Goal: Task Accomplishment & Management: Use online tool/utility

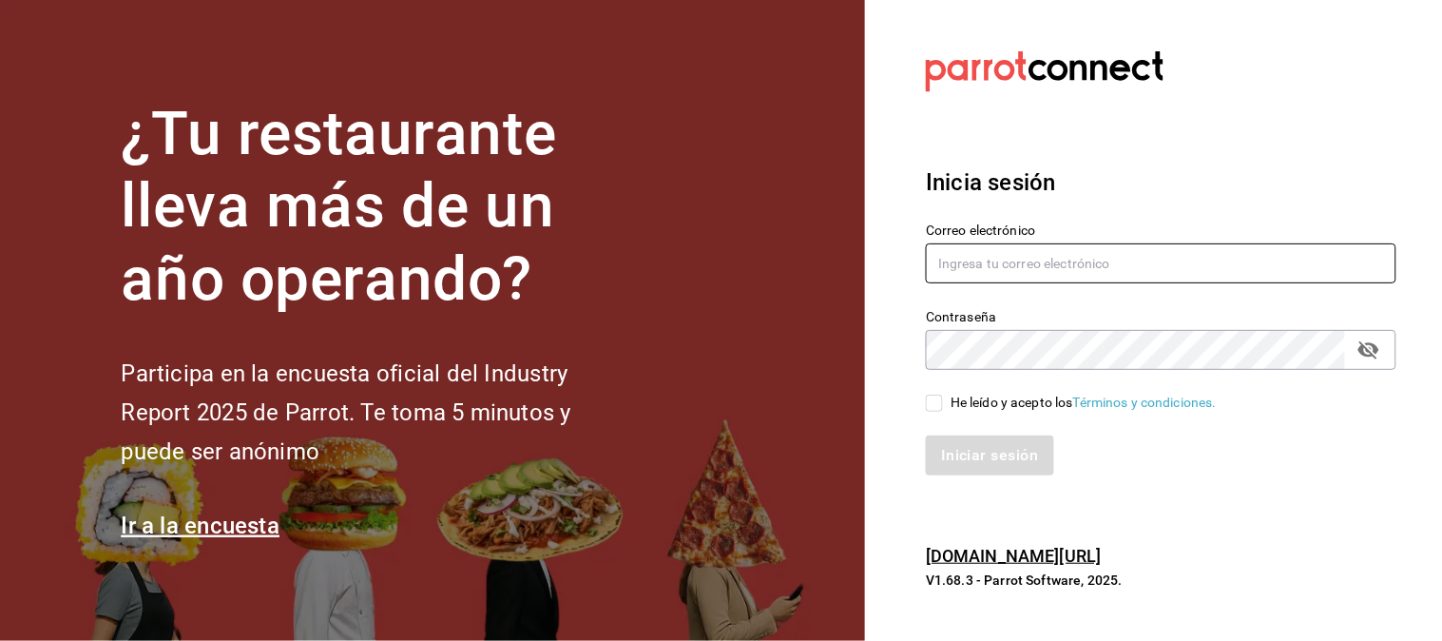
type input "[EMAIL_ADDRESS][DOMAIN_NAME]"
click at [936, 397] on input "He leído y acepto los Términos y condiciones." at bounding box center [934, 403] width 17 height 17
checkbox input "true"
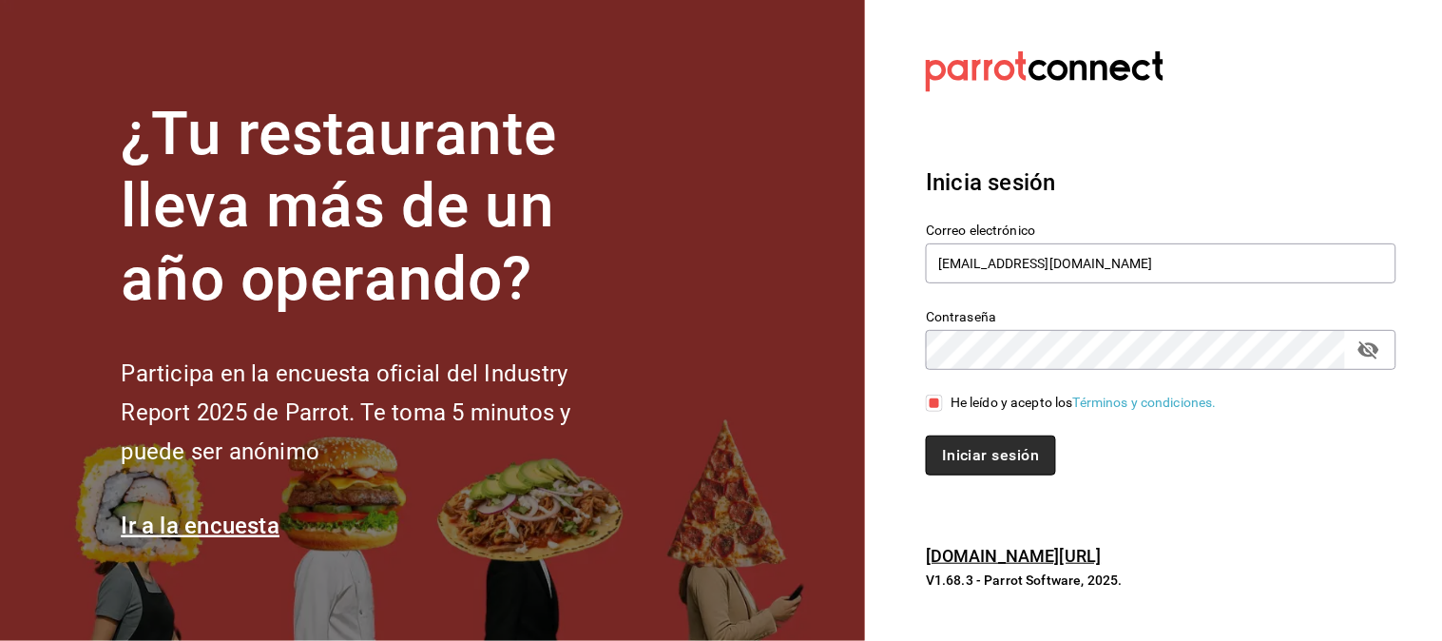
click at [990, 453] on button "Iniciar sesión" at bounding box center [990, 455] width 129 height 40
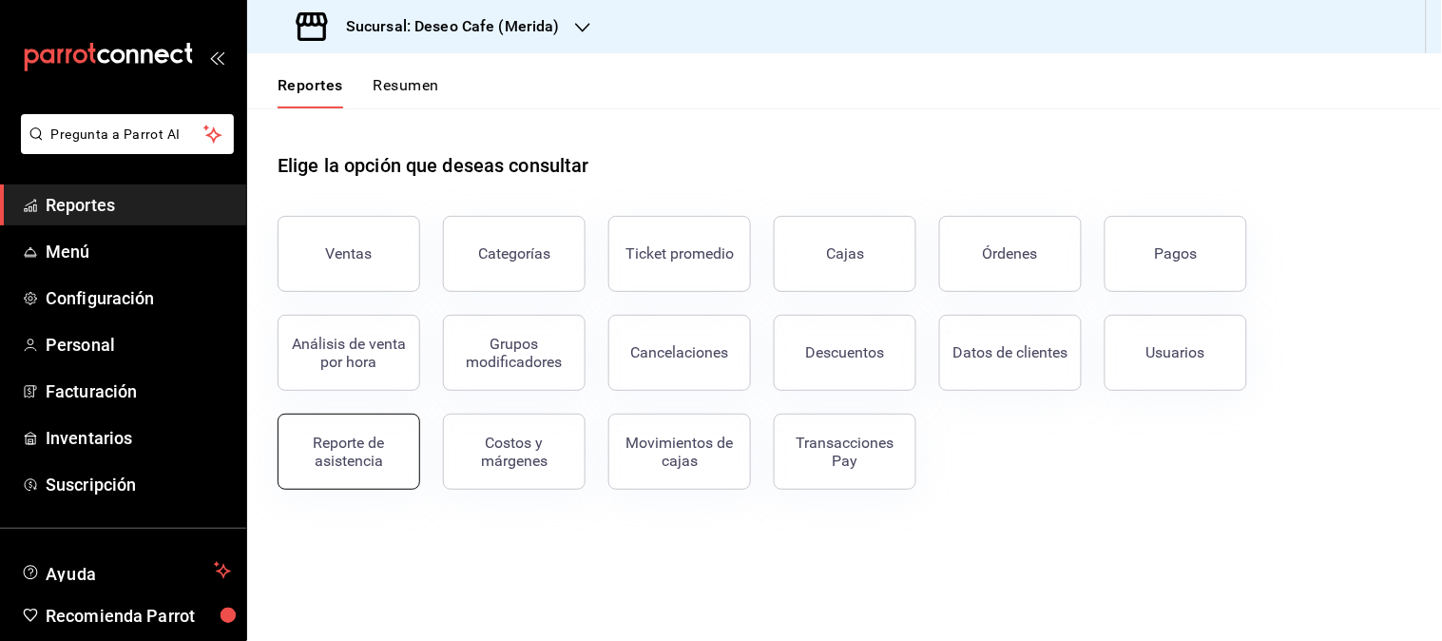
click at [356, 456] on div "Reporte de asistencia" at bounding box center [349, 451] width 118 height 36
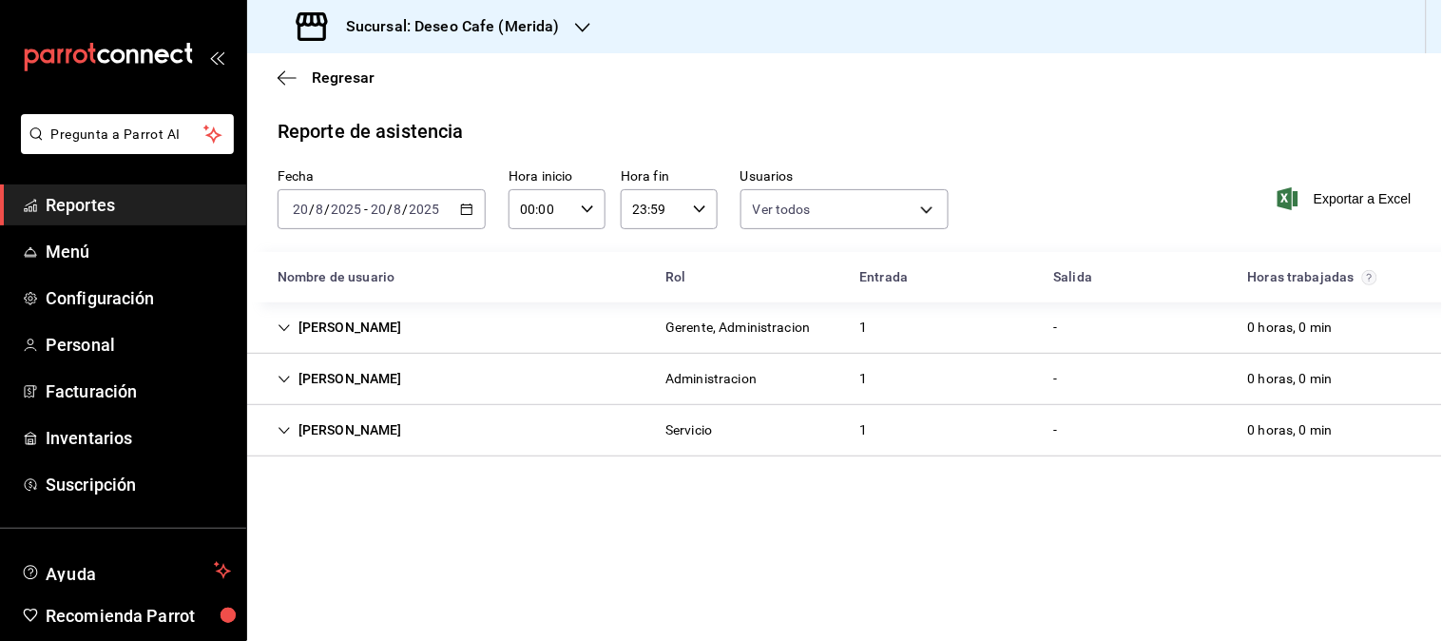
click at [479, 205] on div "2025-08-20 20 / 8 / 2025 - 2025-08-20 20 / 8 / 2025" at bounding box center [382, 209] width 208 height 40
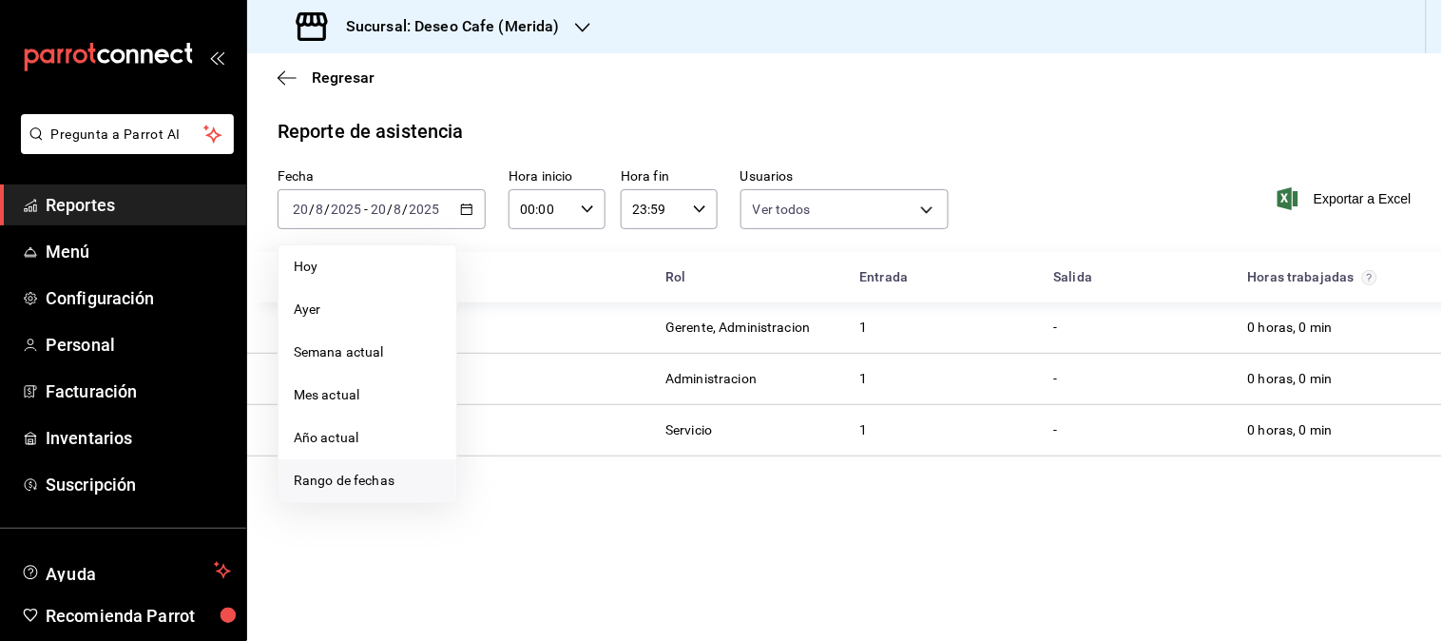
click at [387, 478] on span "Rango de fechas" at bounding box center [367, 481] width 147 height 20
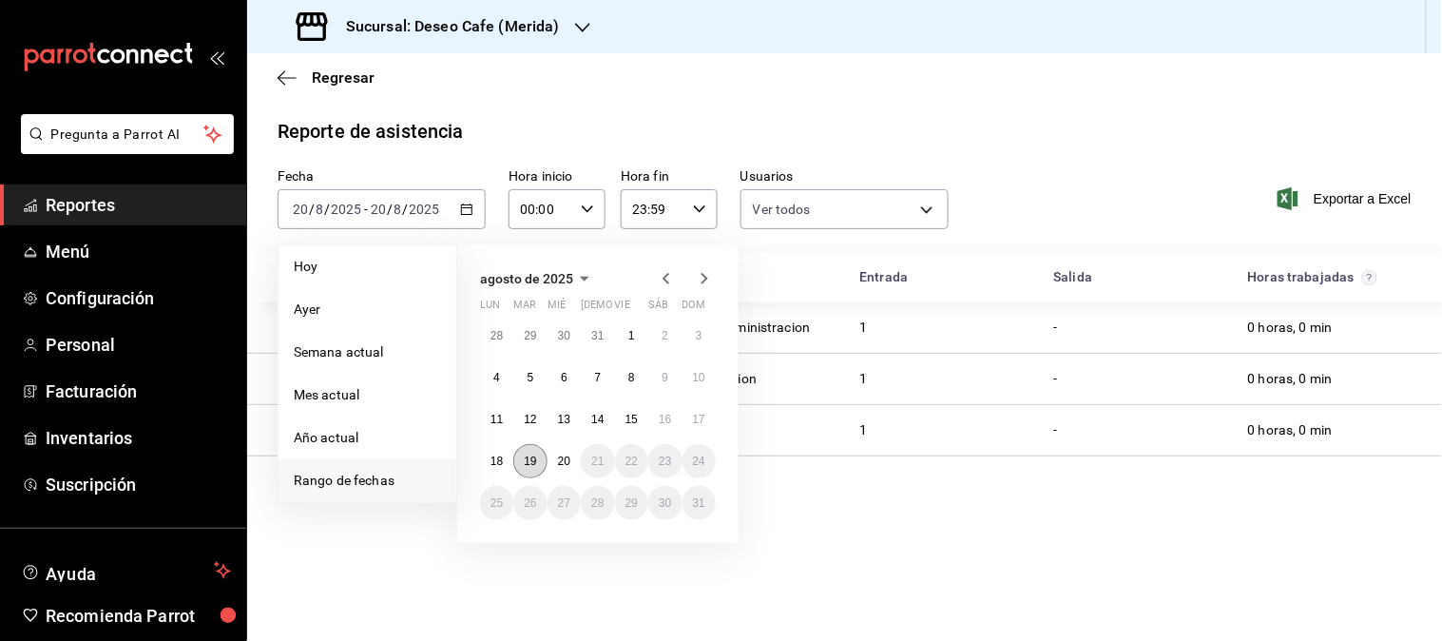
click at [537, 457] on button "19" at bounding box center [529, 461] width 33 height 34
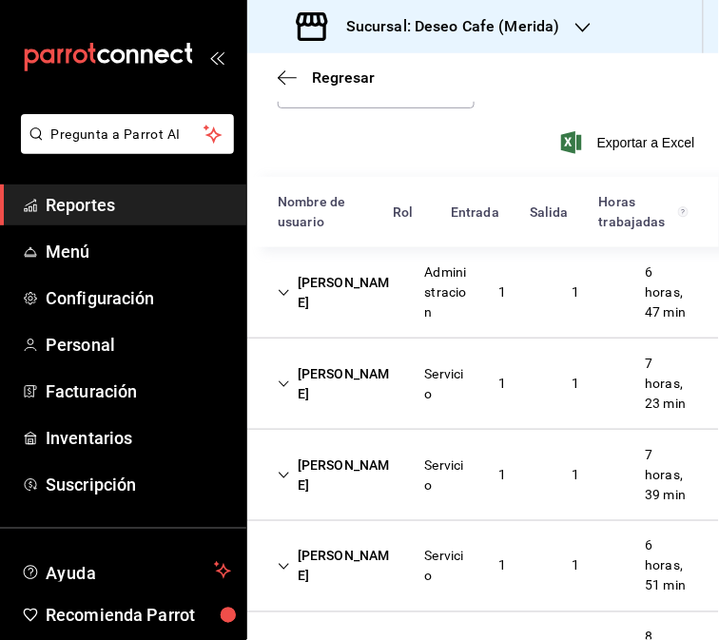
scroll to position [240, 0]
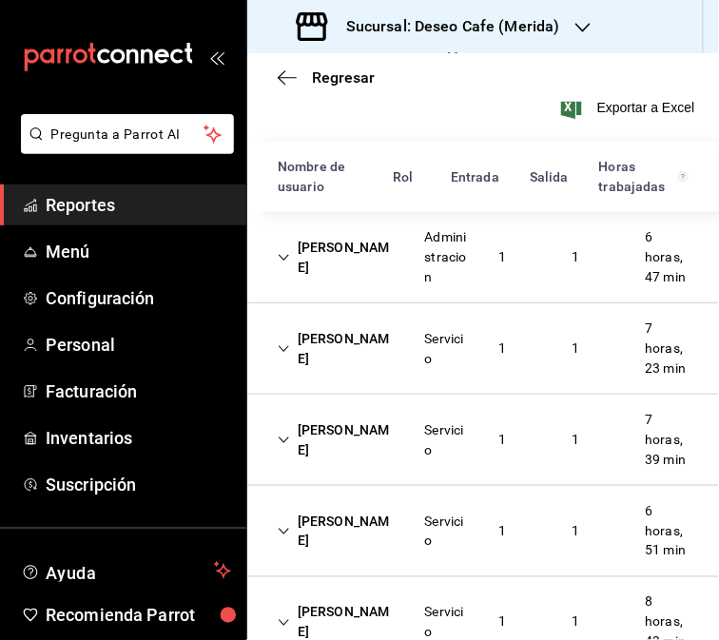
click at [335, 268] on div "Jessica Airam Caballero" at bounding box center [335, 257] width 147 height 55
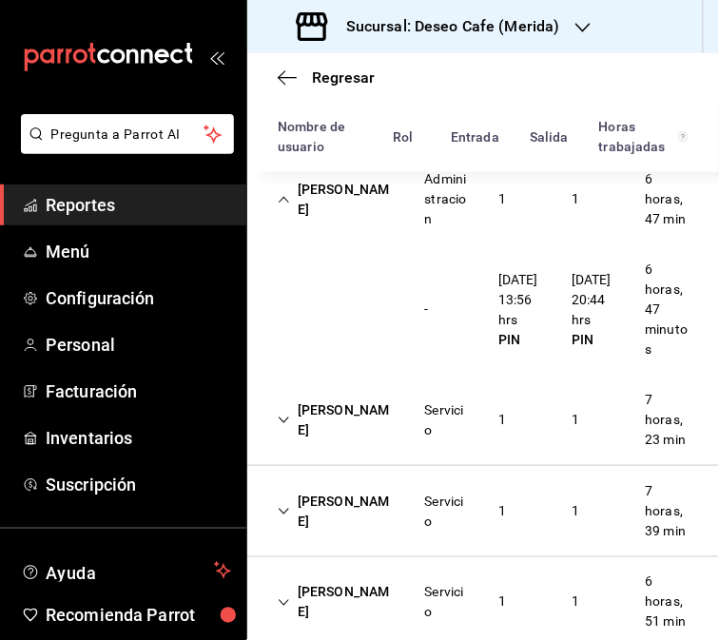
scroll to position [272, 0]
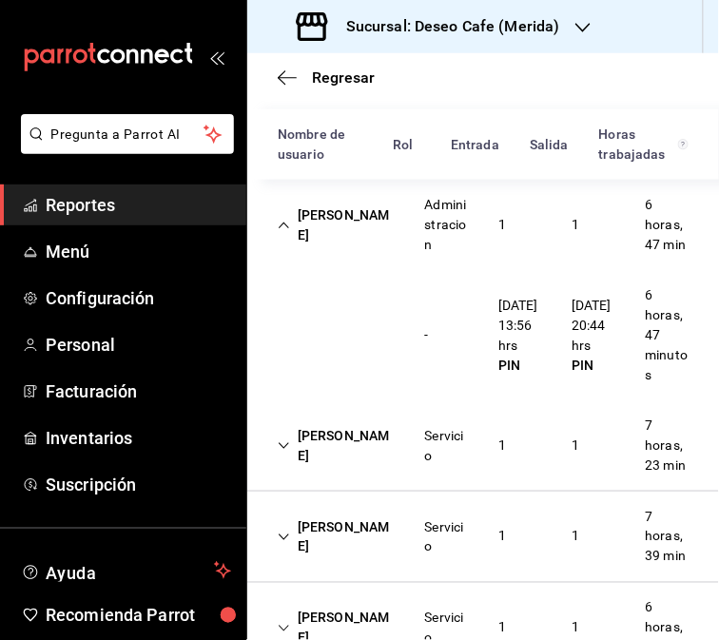
click at [393, 472] on div "Karla Herrera" at bounding box center [335, 445] width 147 height 55
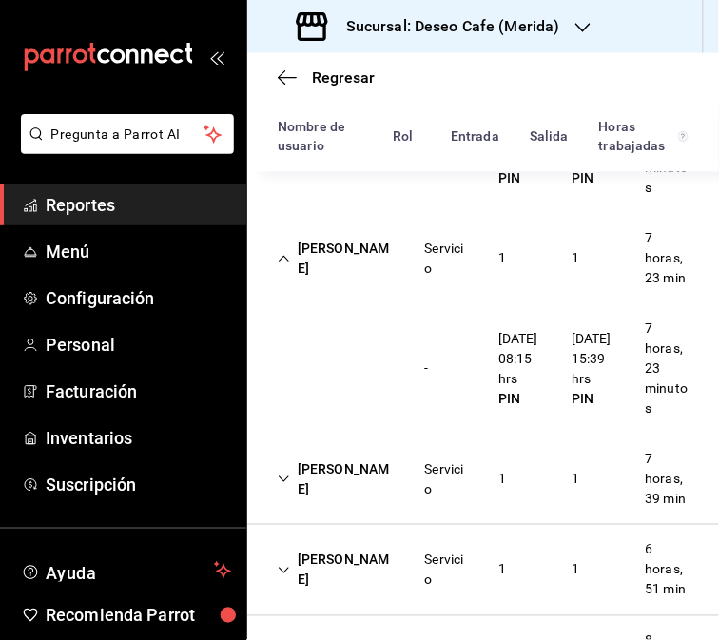
scroll to position [468, 0]
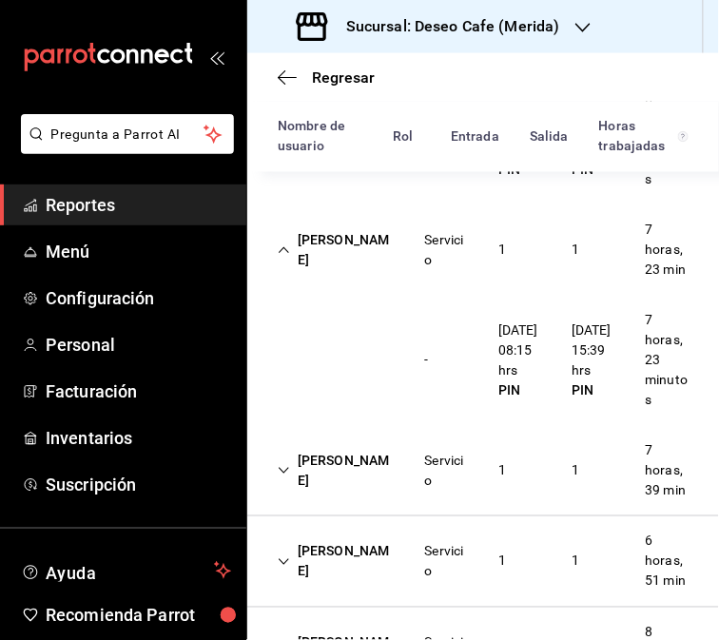
click at [346, 276] on div "Karla Herrera" at bounding box center [335, 249] width 147 height 55
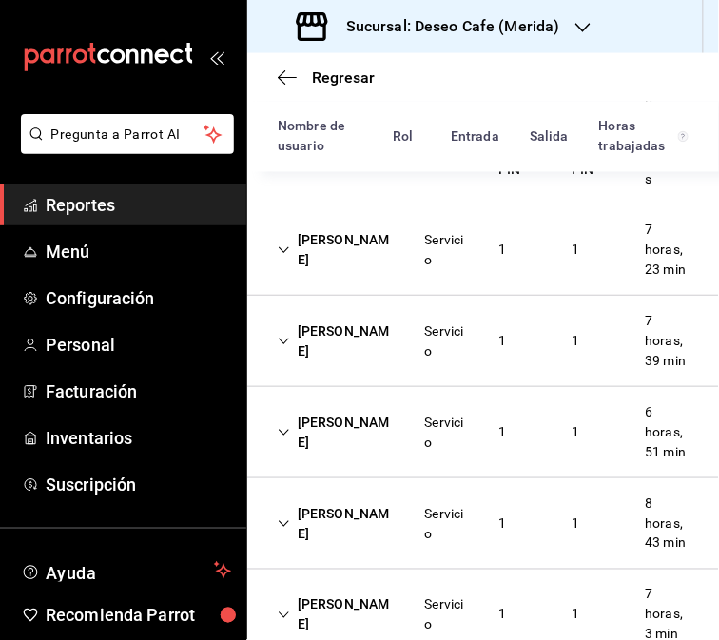
scroll to position [520, 0]
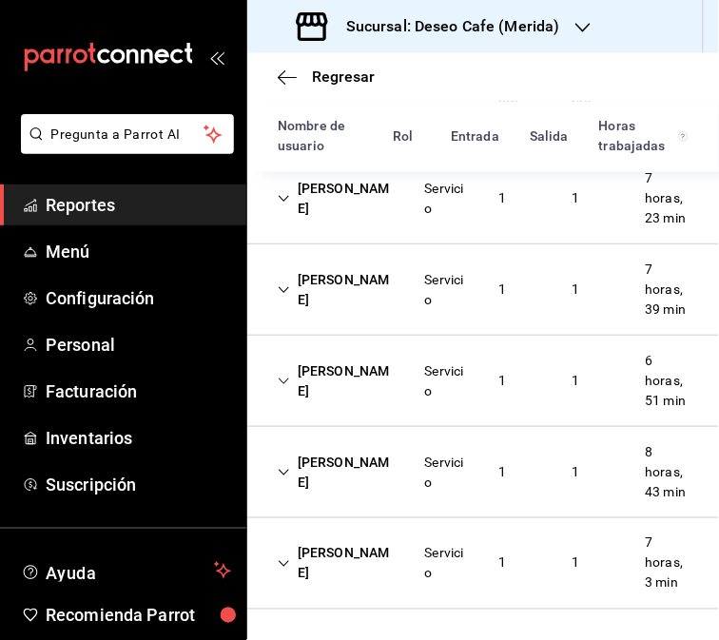
click at [386, 318] on div "Jacob Alí Hernández Amador" at bounding box center [335, 289] width 147 height 55
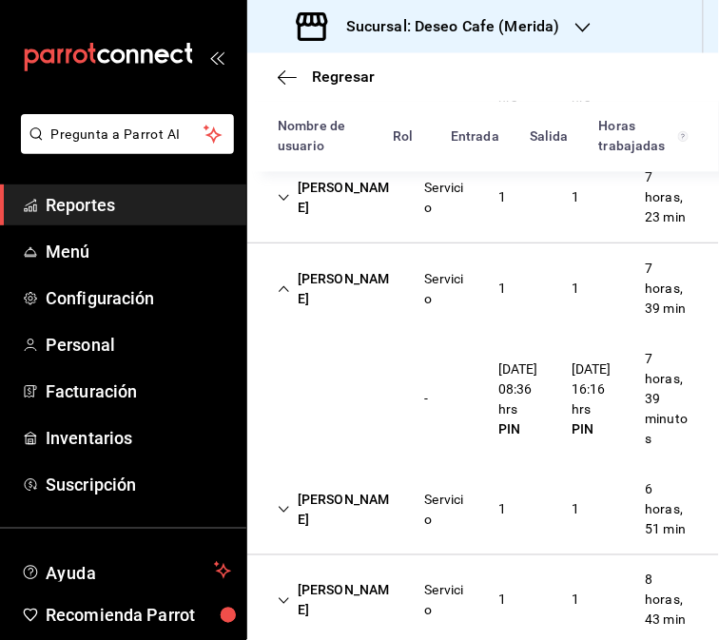
click at [357, 317] on div "Jacob Alí Hernández Amador" at bounding box center [335, 288] width 147 height 55
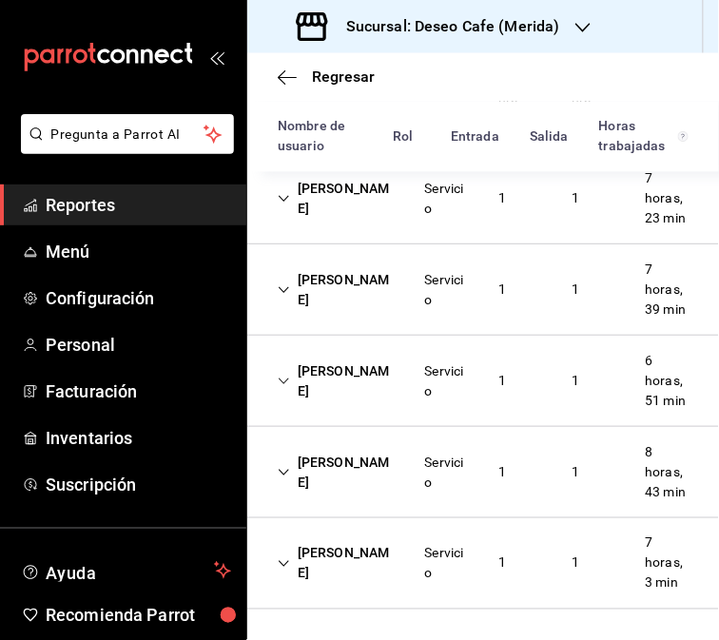
click at [439, 401] on div "Servicio" at bounding box center [446, 381] width 43 height 40
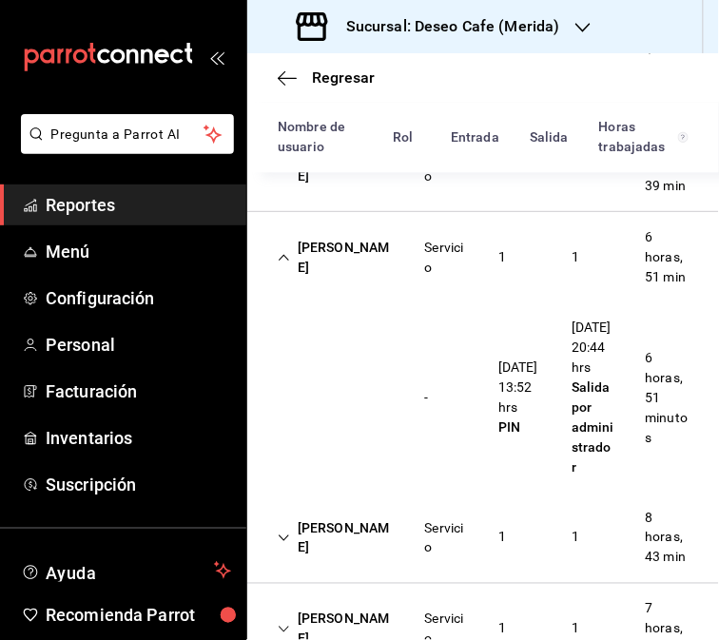
scroll to position [648, 0]
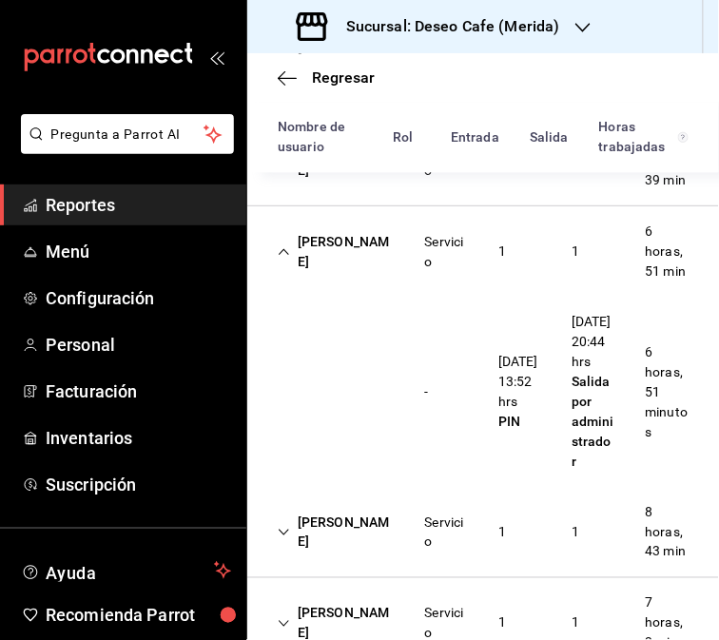
click at [363, 297] on div "Zohar Zamora Servicio 1 1 6 horas, 51 min" at bounding box center [483, 251] width 472 height 90
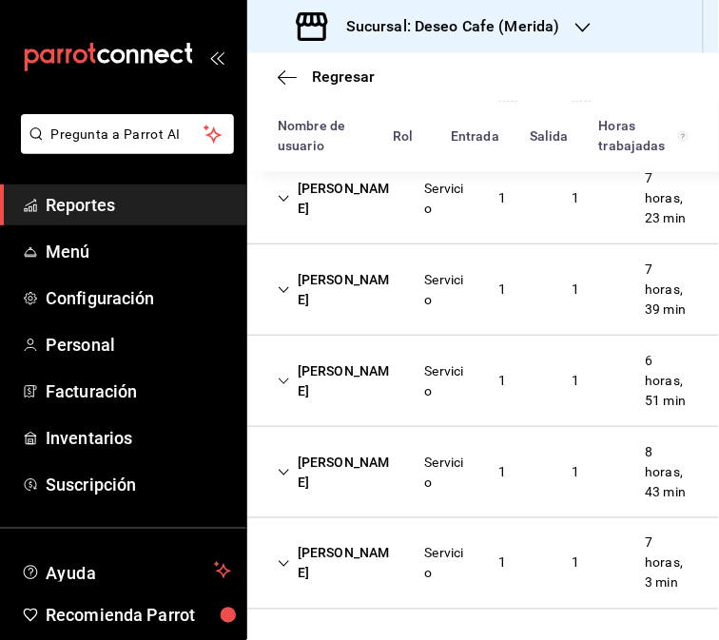
scroll to position [619, 0]
click at [338, 427] on div "Pedro Roque Servicio 1 1 8 horas, 43 min" at bounding box center [483, 472] width 472 height 91
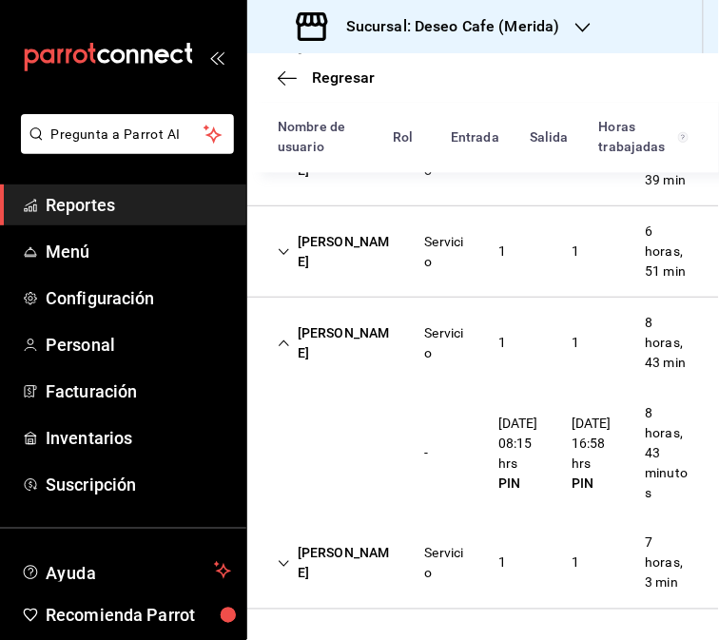
scroll to position [747, 0]
click at [336, 338] on div "Pedro Roque" at bounding box center [335, 343] width 147 height 55
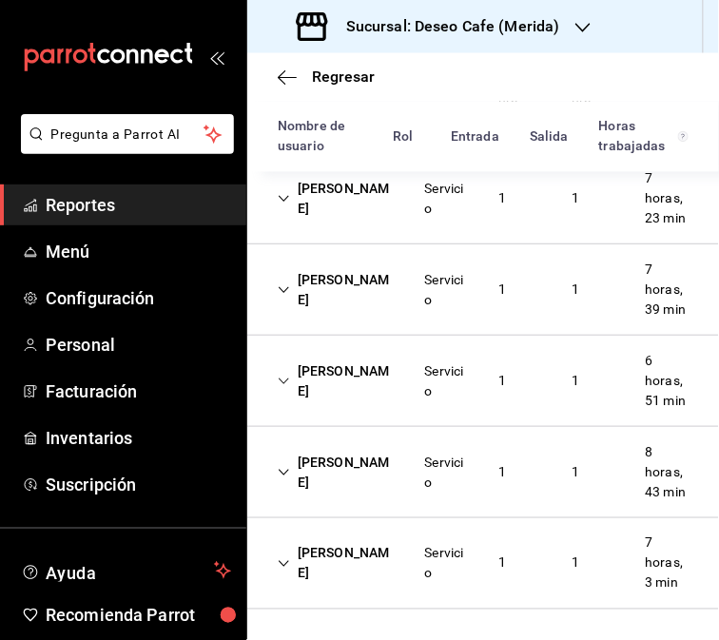
scroll to position [619, 0]
click at [330, 559] on div "Rodrigo Perales" at bounding box center [335, 563] width 147 height 55
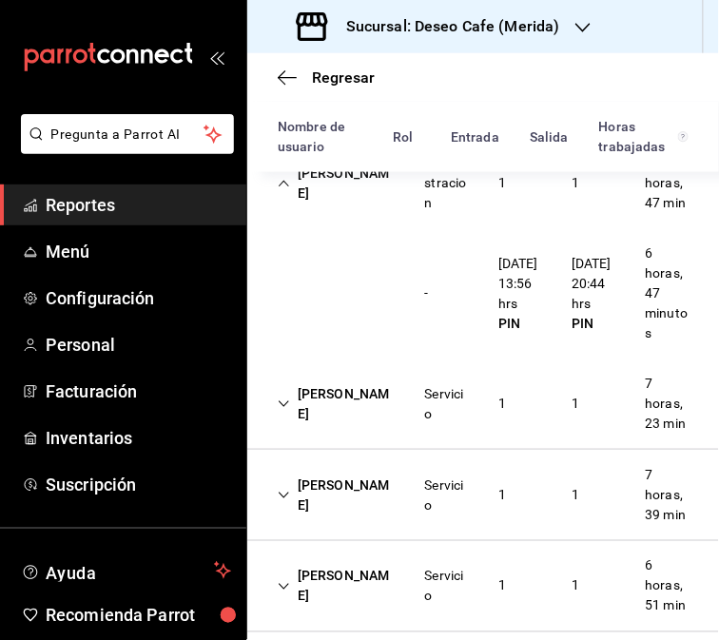
scroll to position [144, 0]
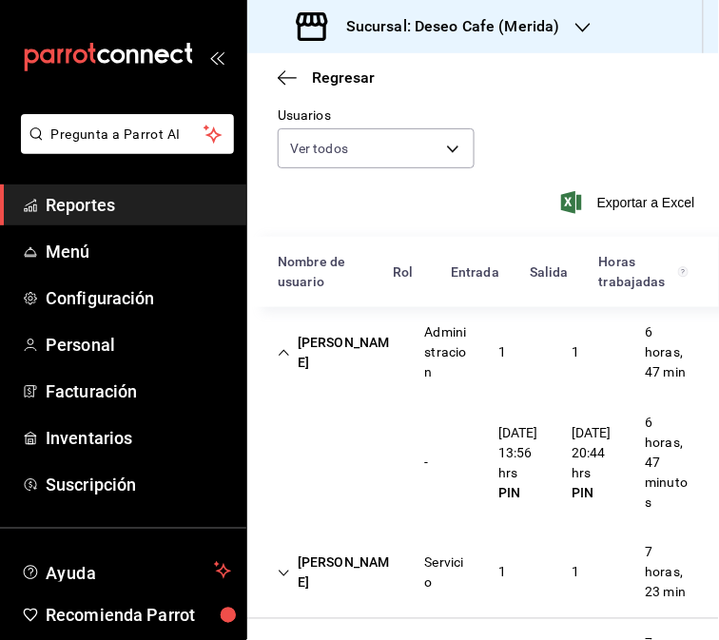
click at [575, 17] on div at bounding box center [582, 27] width 15 height 20
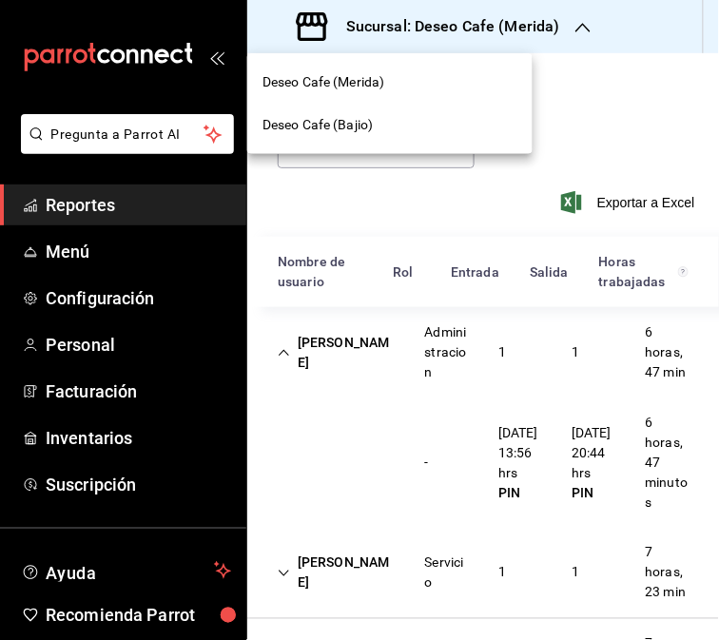
click at [361, 120] on span "Deseo Cafe (Bajio)" at bounding box center [317, 125] width 110 height 20
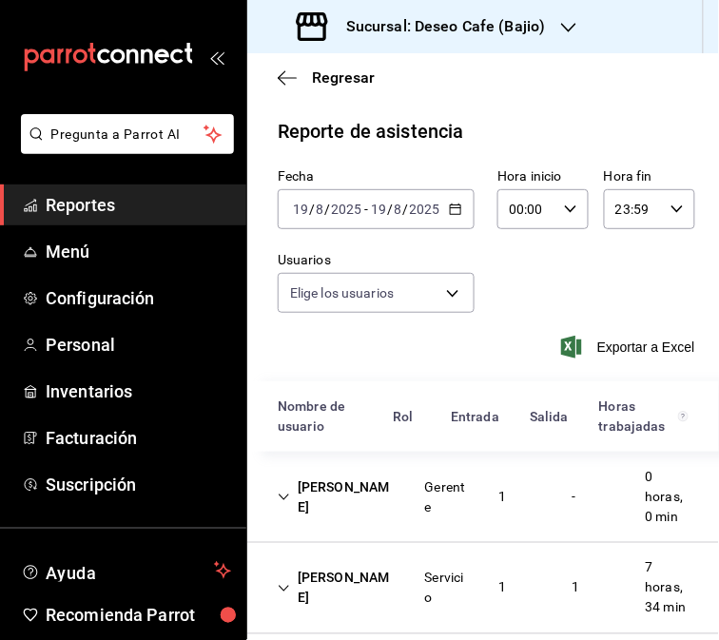
type input "30238808-43bf-4e5f-ba0c-df3803d2f2bc,785b51f8-7b95-490b-8637-880ad0c7fd10,990b5…"
